Goal: Information Seeking & Learning: Learn about a topic

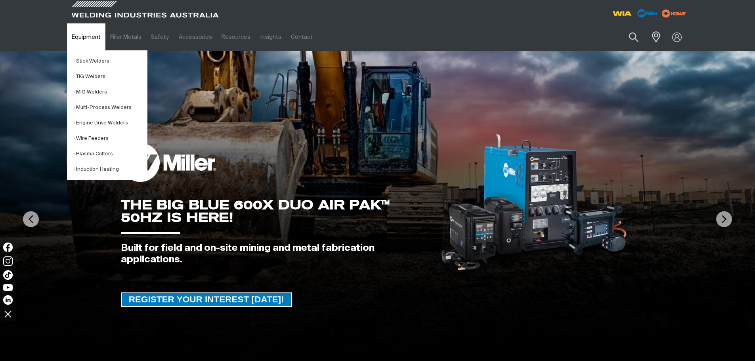
click at [92, 37] on link "Equipment" at bounding box center [86, 36] width 38 height 27
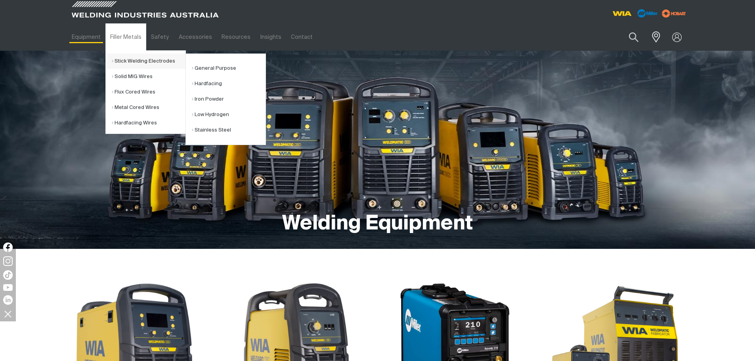
click at [129, 57] on link "Stick Welding Electrodes" at bounding box center [149, 61] width 74 height 15
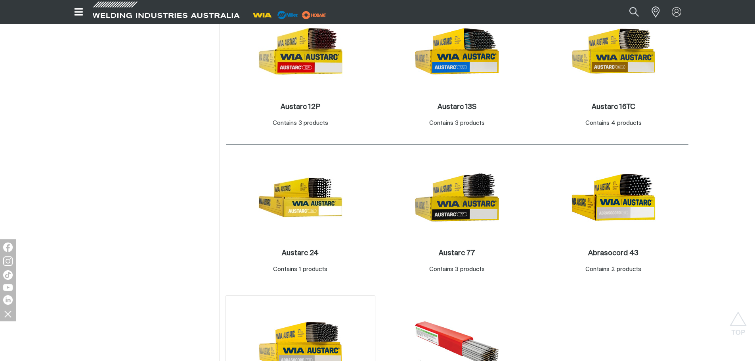
scroll to position [396, 0]
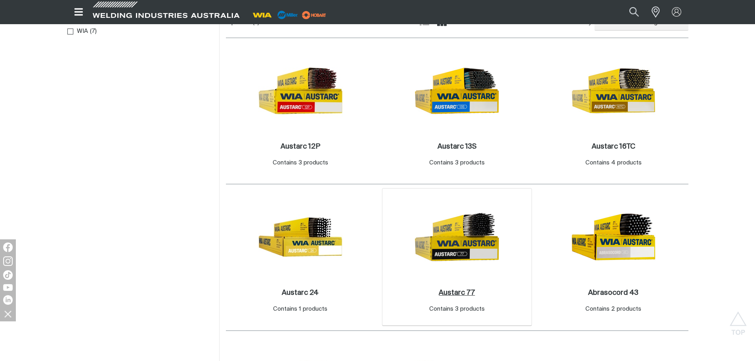
click at [464, 294] on h2 "Austarc 77 ." at bounding box center [457, 292] width 36 height 7
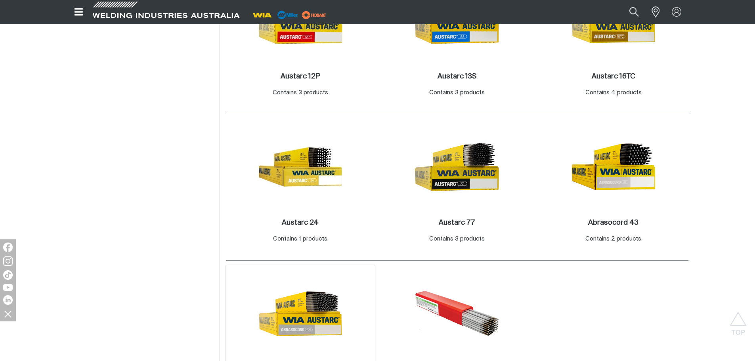
scroll to position [357, 0]
